Goal: Task Accomplishment & Management: Use online tool/utility

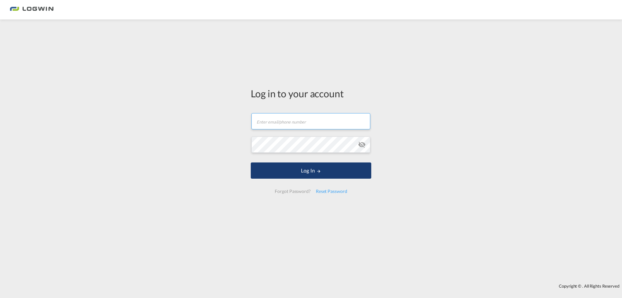
type input "Denise.Hagen@logwin-logistics.com"
click at [292, 168] on button "Log In" at bounding box center [311, 170] width 121 height 16
